Goal: Find specific page/section: Find specific page/section

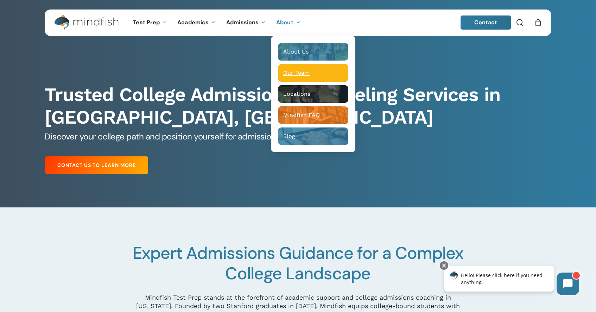
click at [294, 71] on span "Our Team" at bounding box center [296, 72] width 26 height 7
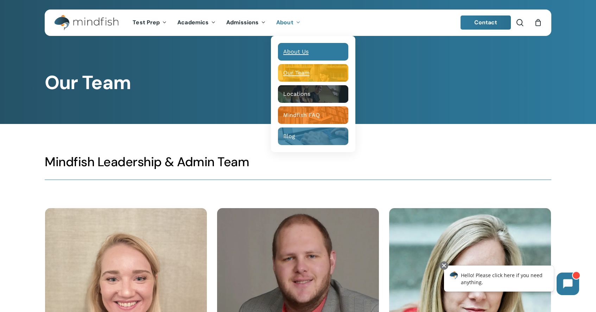
click at [299, 53] on span "About Us" at bounding box center [295, 51] width 25 height 7
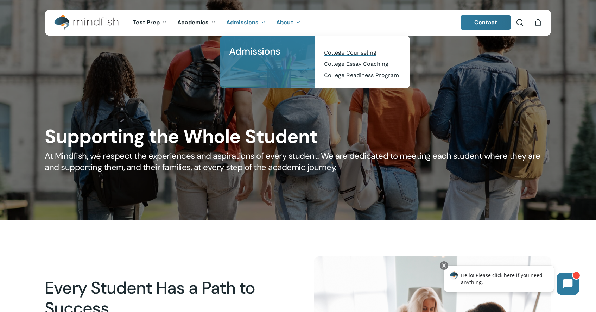
click at [355, 52] on span "College Counseling" at bounding box center [350, 52] width 52 height 7
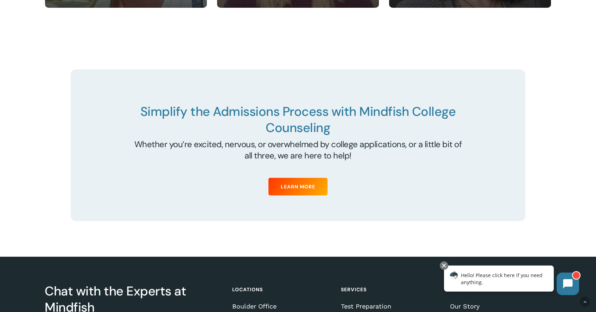
scroll to position [2725, 0]
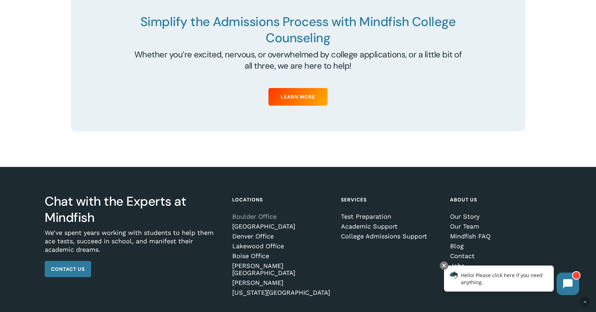
click at [277, 217] on link "Boulder Office" at bounding box center [281, 216] width 99 height 7
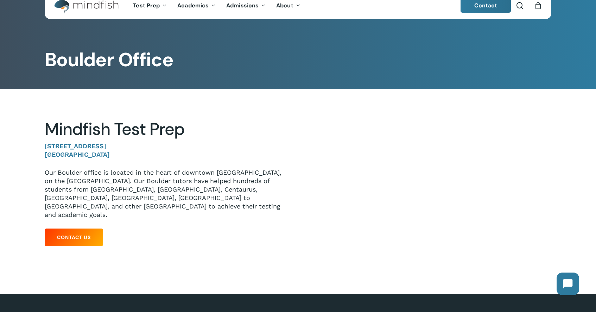
scroll to position [1, 0]
